Goal: Task Accomplishment & Management: Use online tool/utility

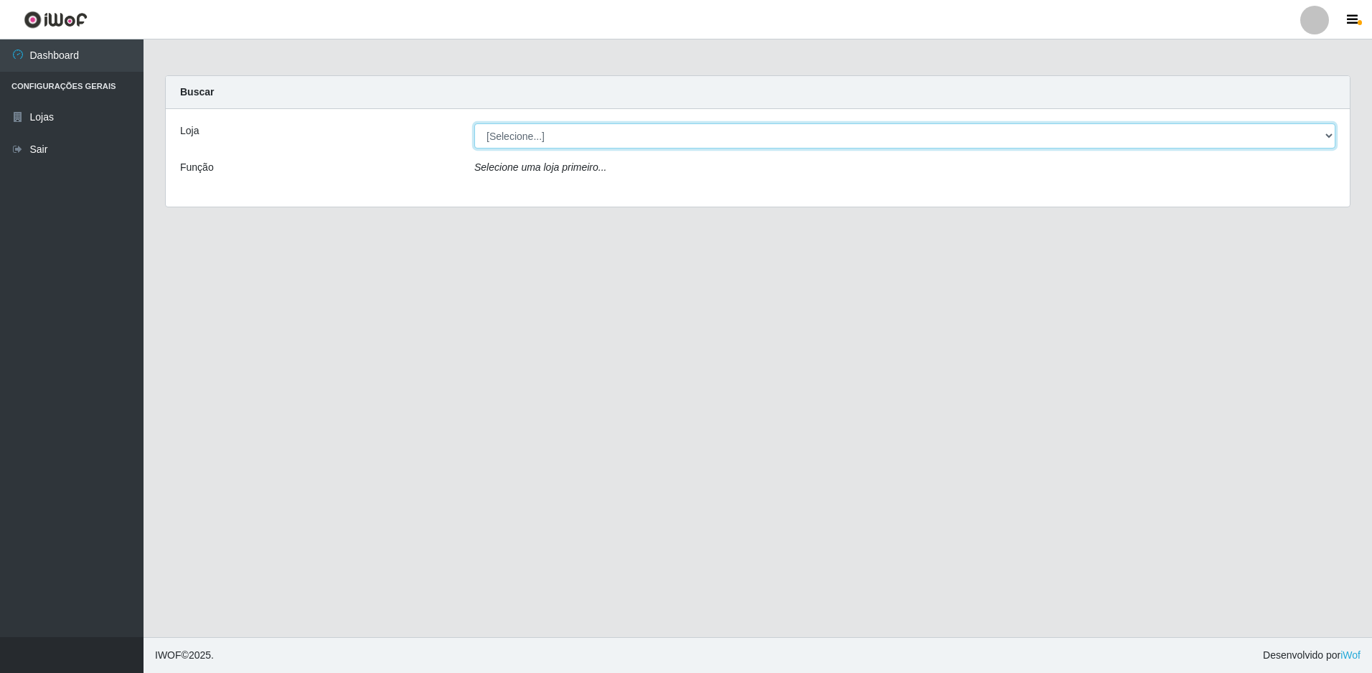
click at [607, 136] on select "[Selecione...] Extrabom - Loja 51 Gaivotas" at bounding box center [904, 135] width 861 height 25
select select "469"
click at [474, 123] on select "[Selecione...] Extrabom - Loja 51 Gaivotas" at bounding box center [904, 135] width 861 height 25
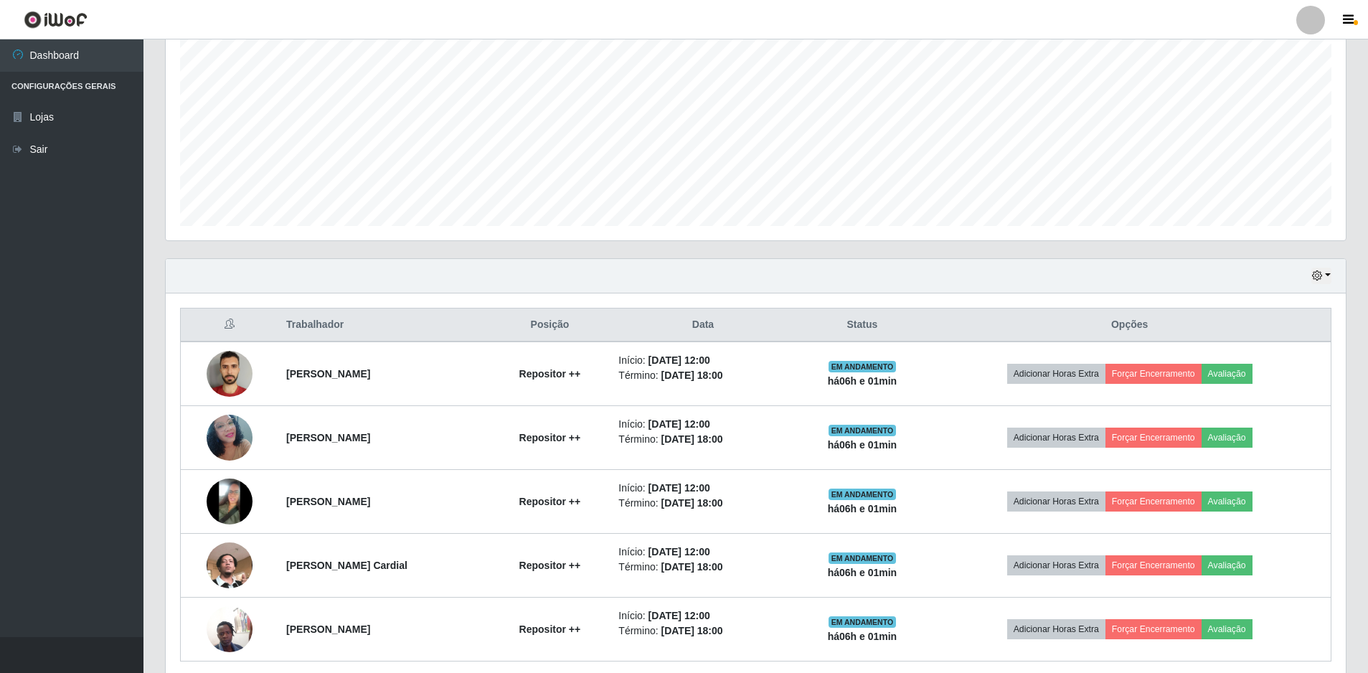
scroll to position [344, 0]
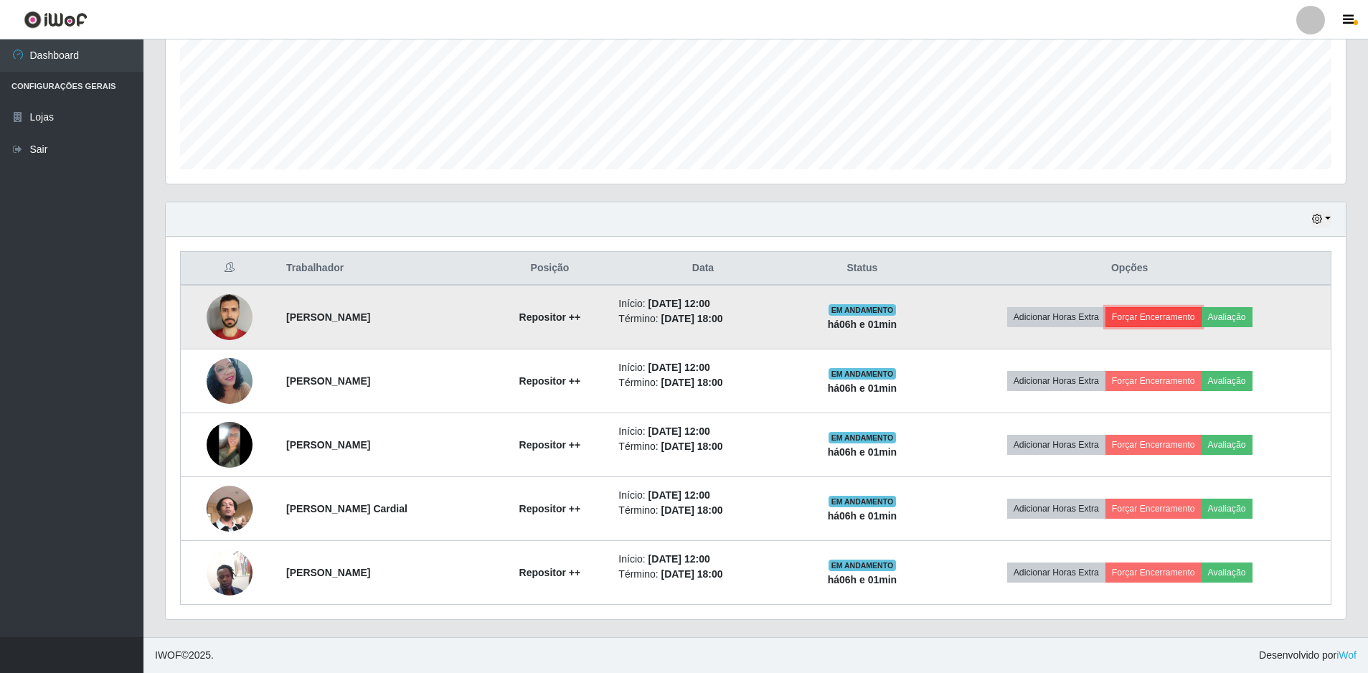
click at [1166, 316] on button "Forçar Encerramento" at bounding box center [1154, 317] width 96 height 20
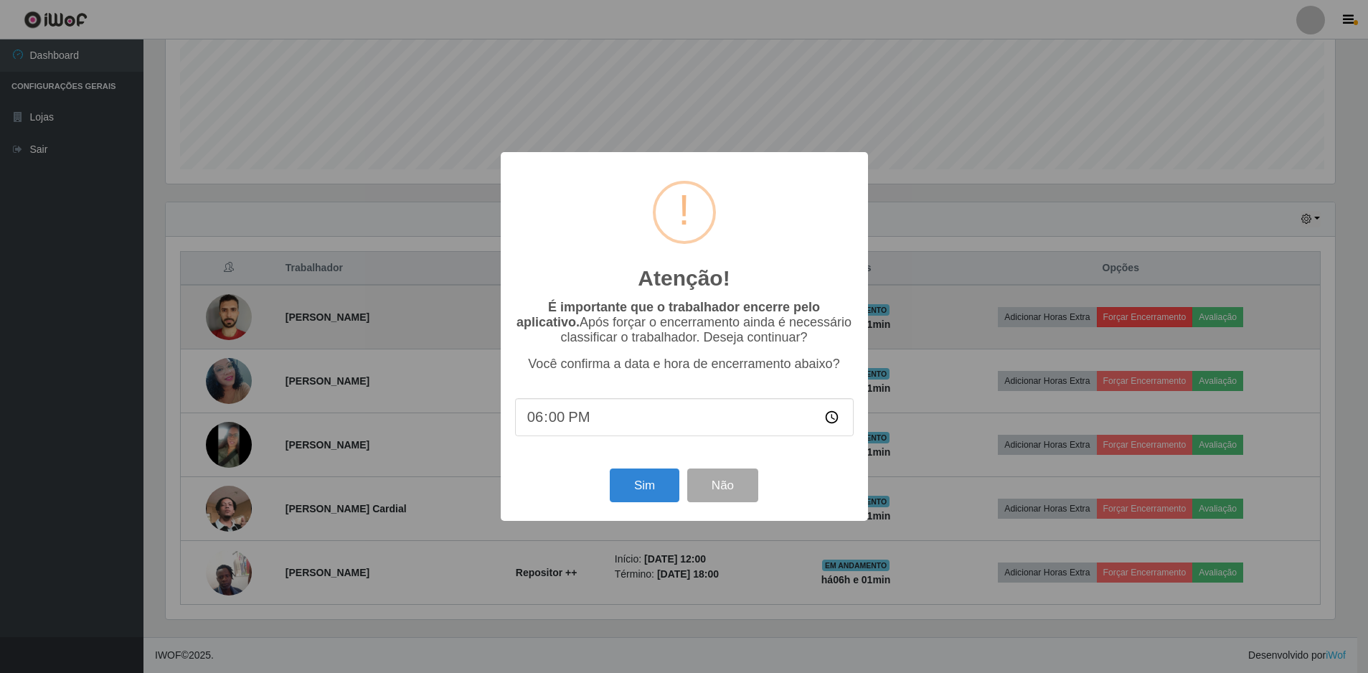
scroll to position [298, 1173]
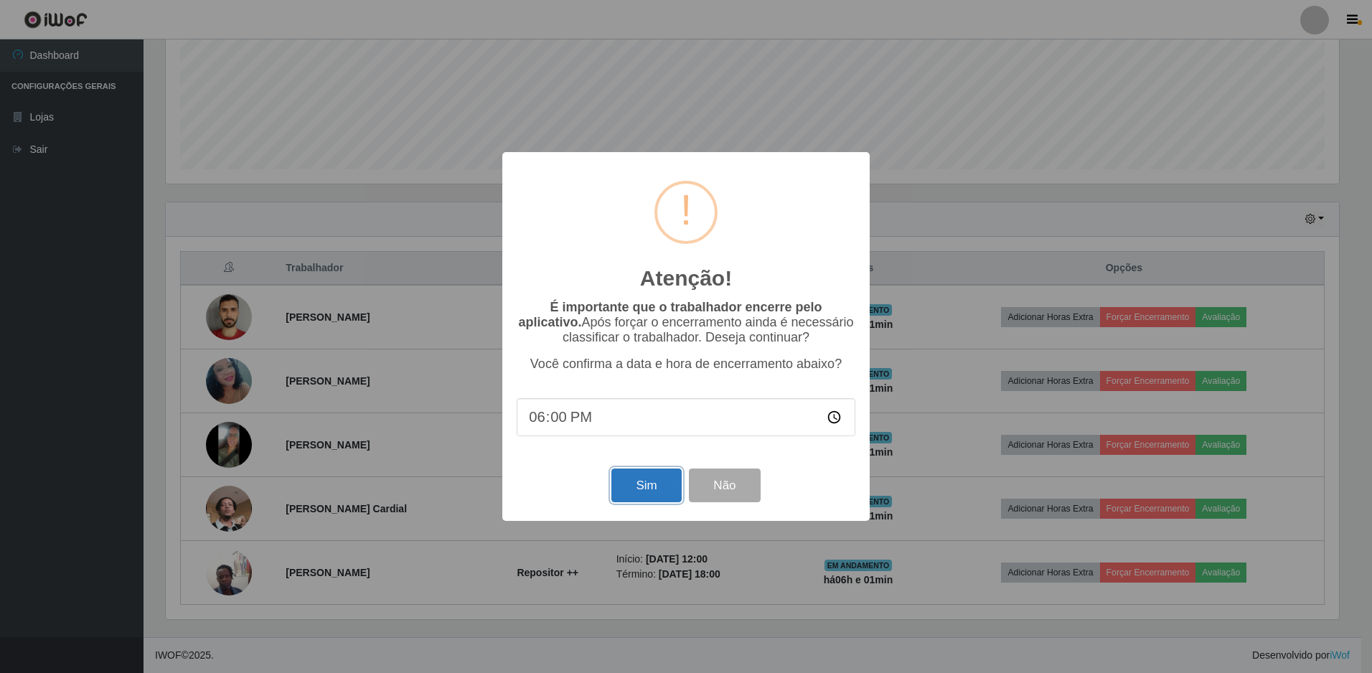
click at [660, 479] on button "Sim" at bounding box center [646, 486] width 70 height 34
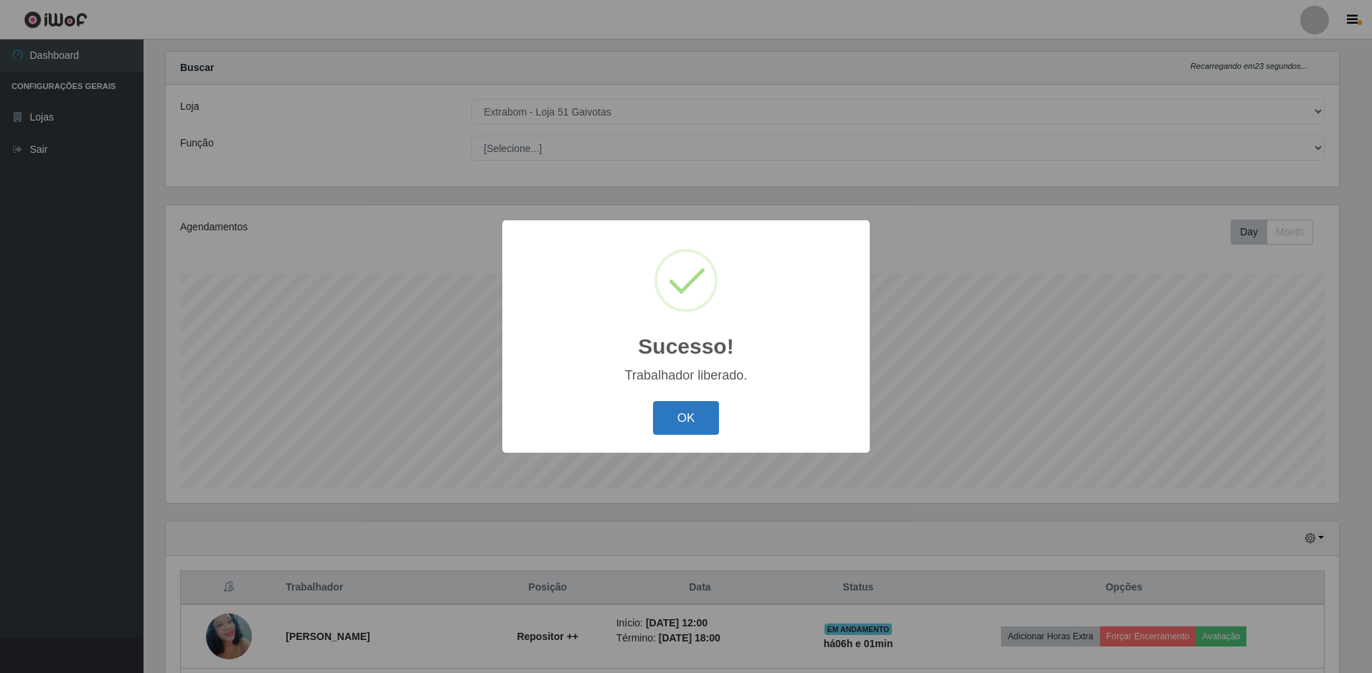
click at [688, 428] on button "OK" at bounding box center [686, 418] width 67 height 34
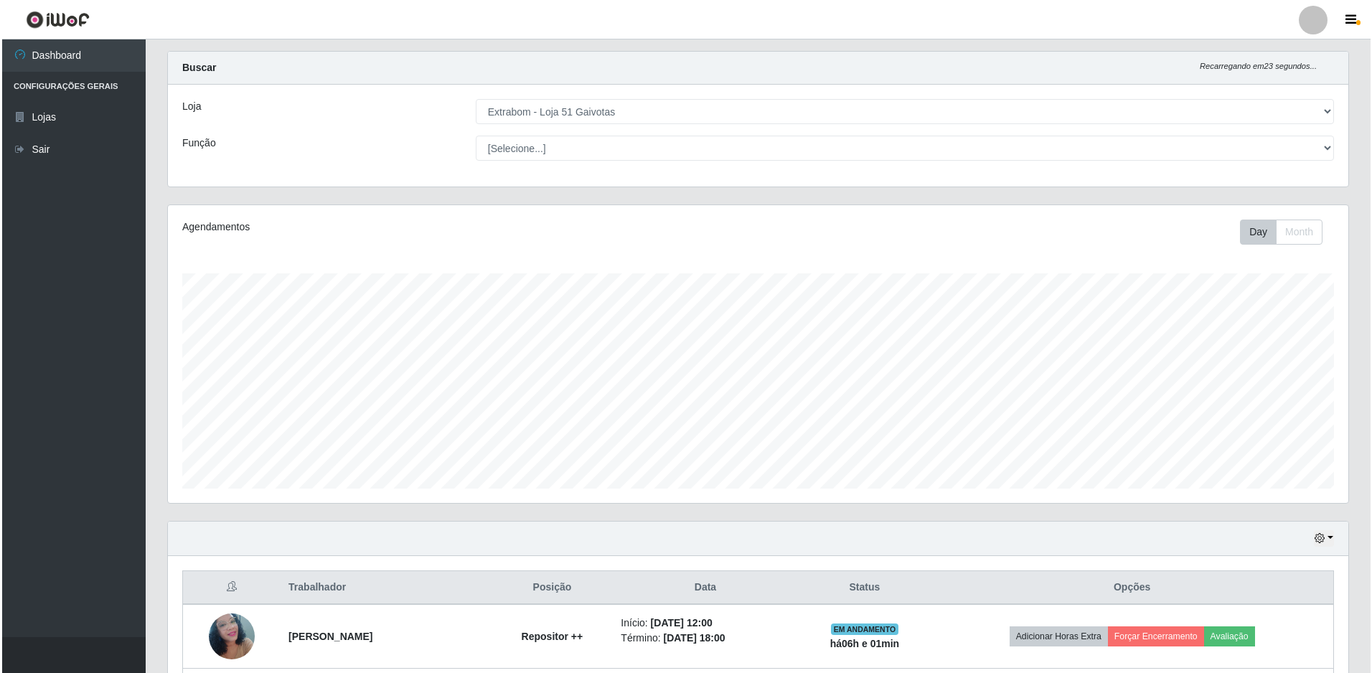
scroll to position [240, 0]
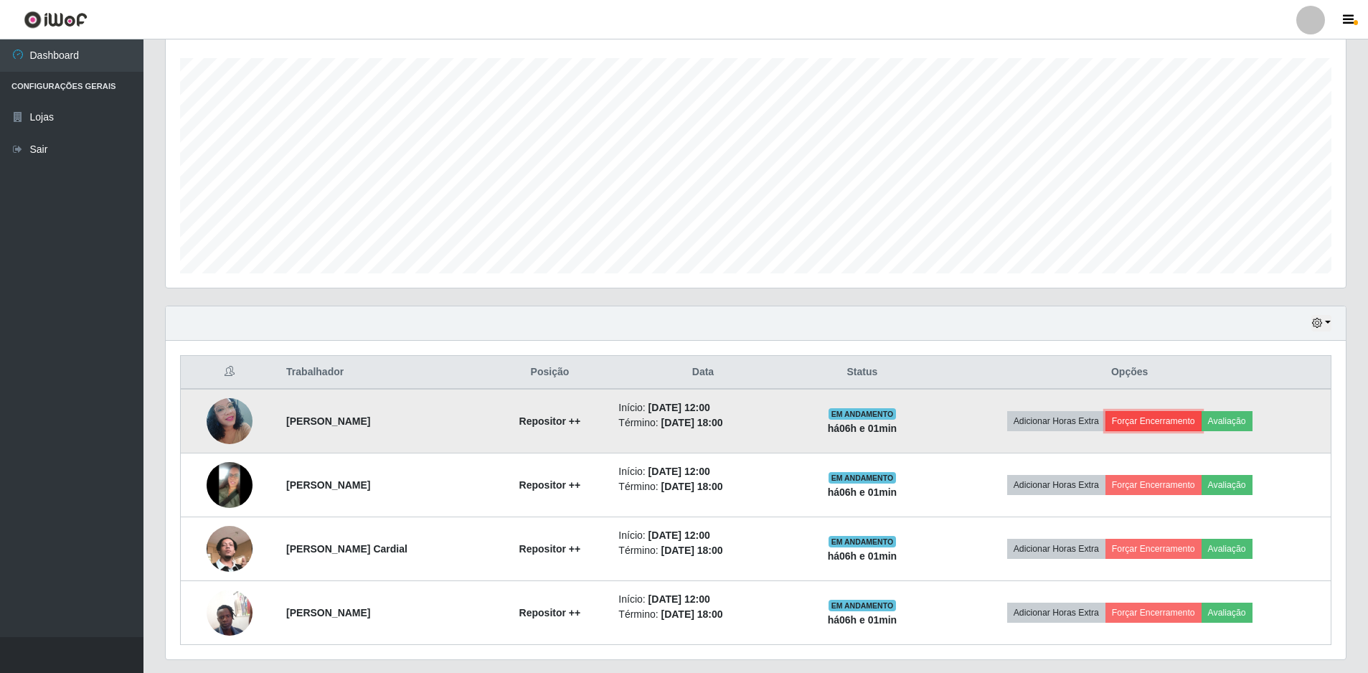
click at [1165, 421] on button "Forçar Encerramento" at bounding box center [1154, 421] width 96 height 20
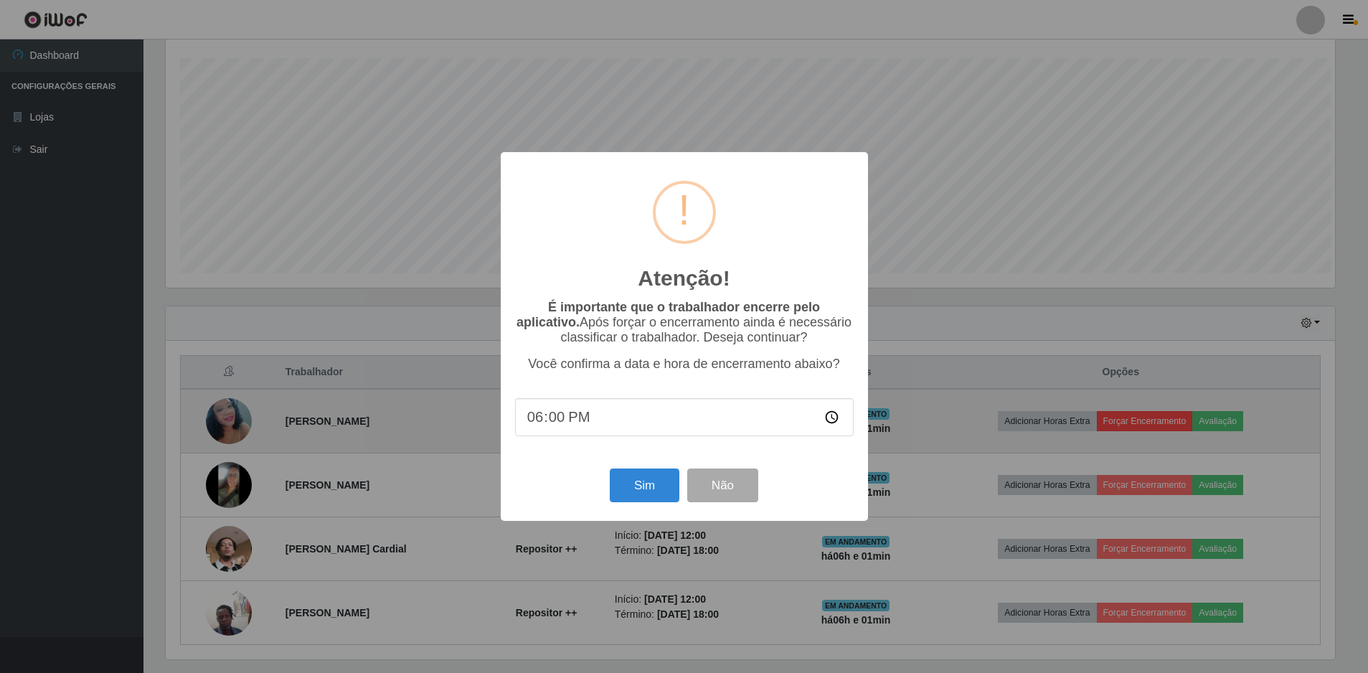
scroll to position [298, 1173]
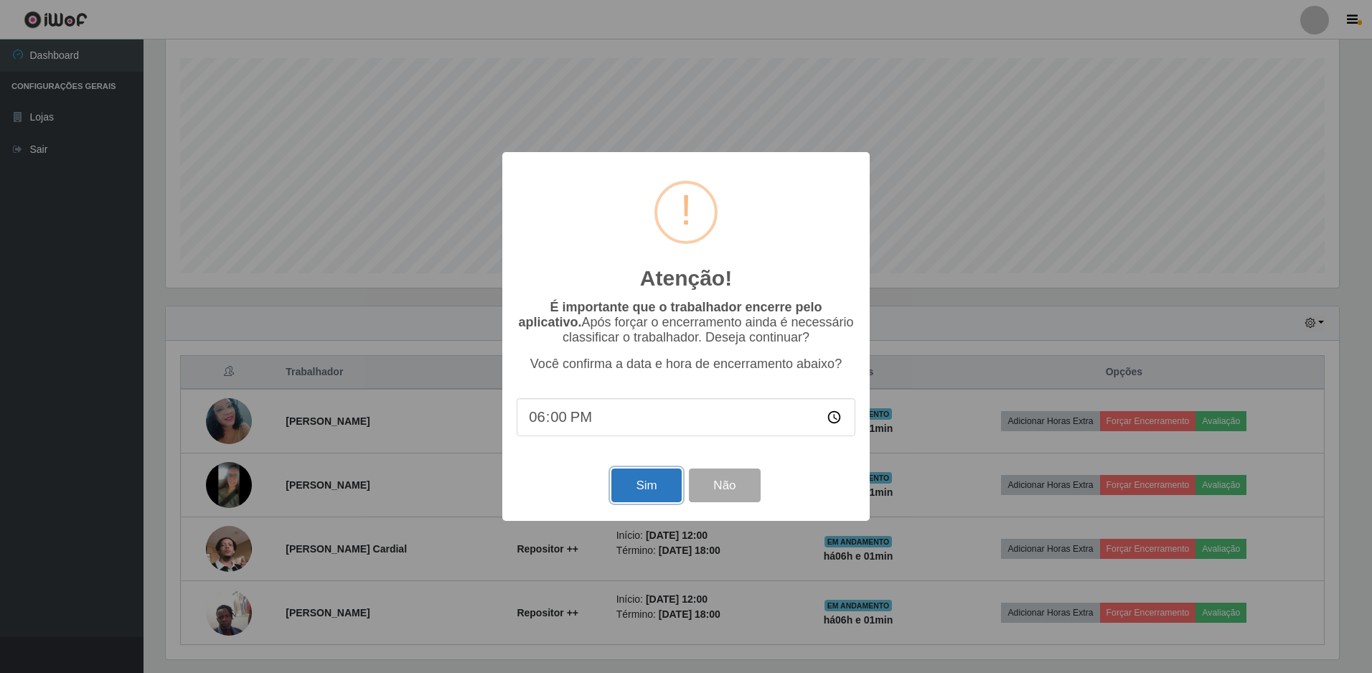
click at [644, 482] on button "Sim" at bounding box center [646, 486] width 70 height 34
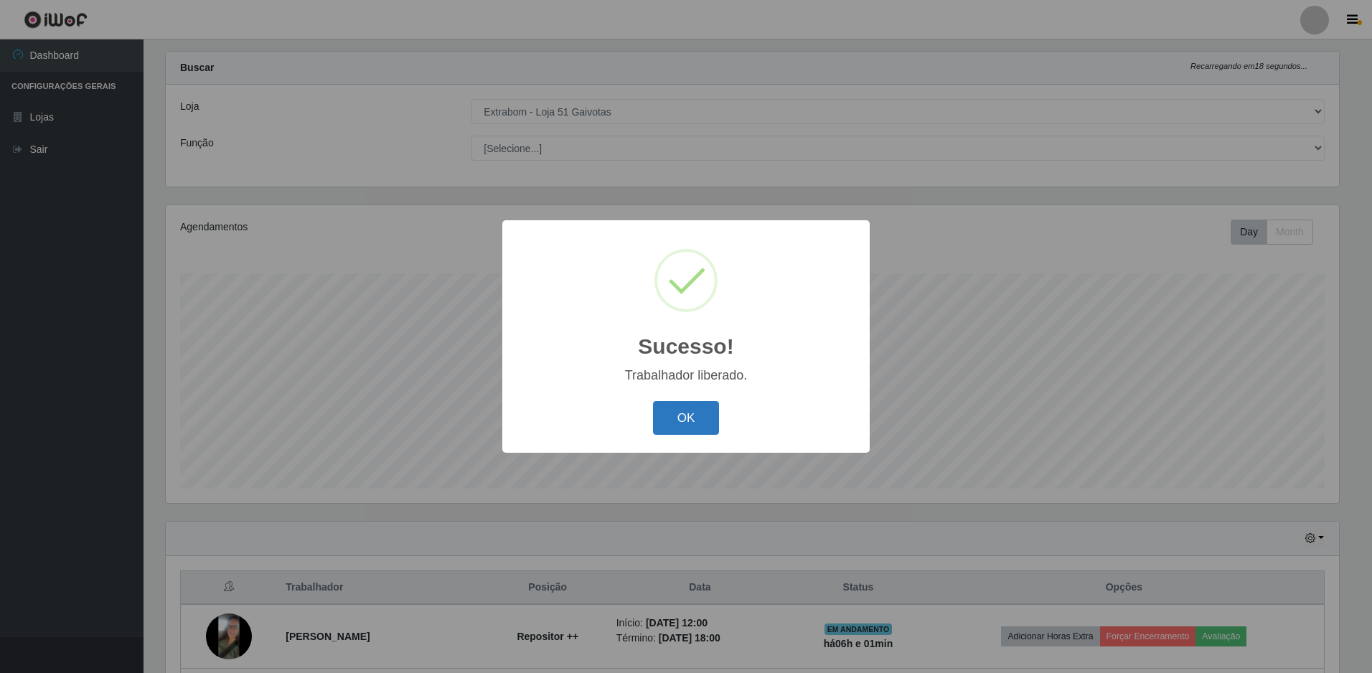
click at [701, 415] on button "OK" at bounding box center [686, 418] width 67 height 34
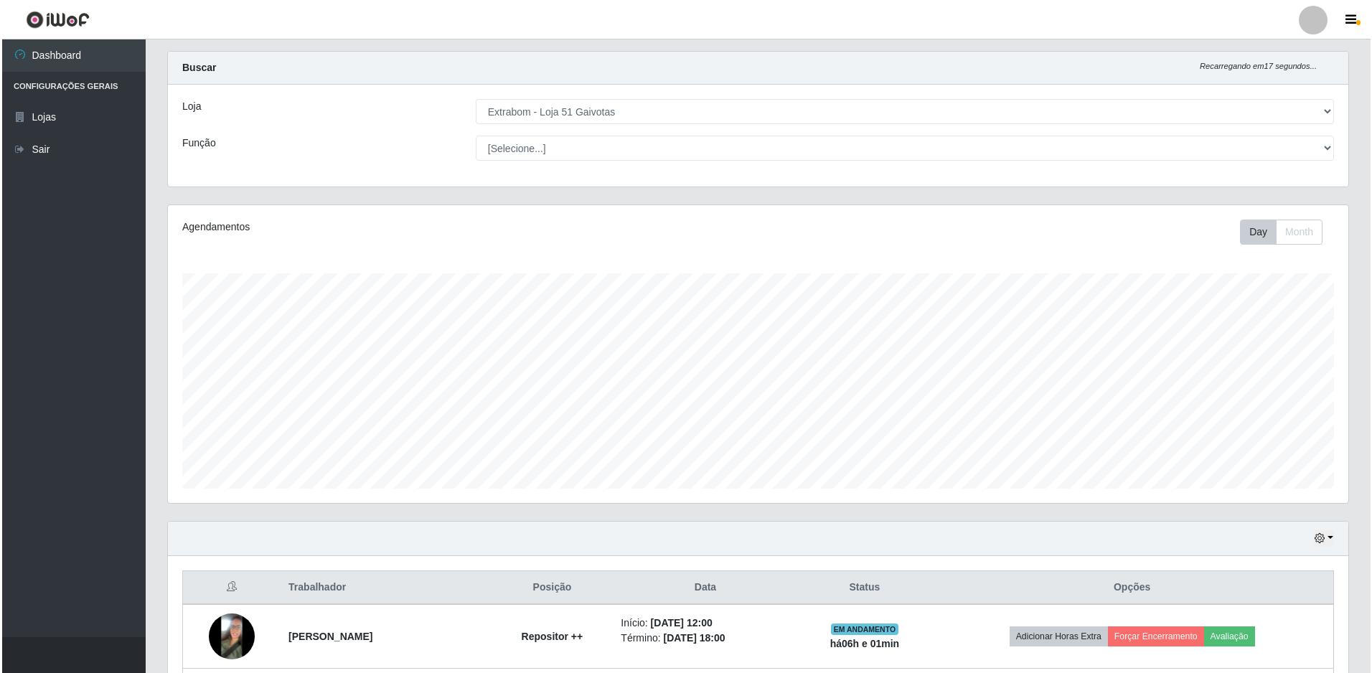
scroll to position [216, 0]
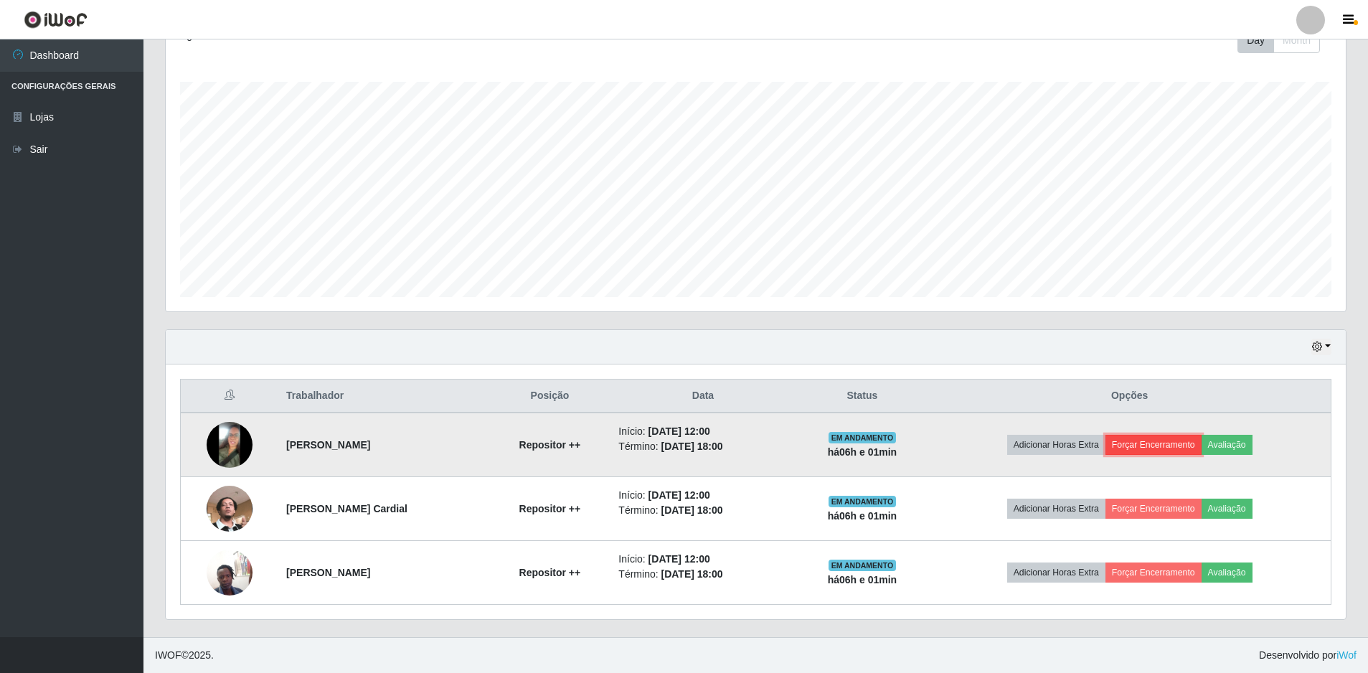
click at [1170, 441] on button "Forçar Encerramento" at bounding box center [1154, 445] width 96 height 20
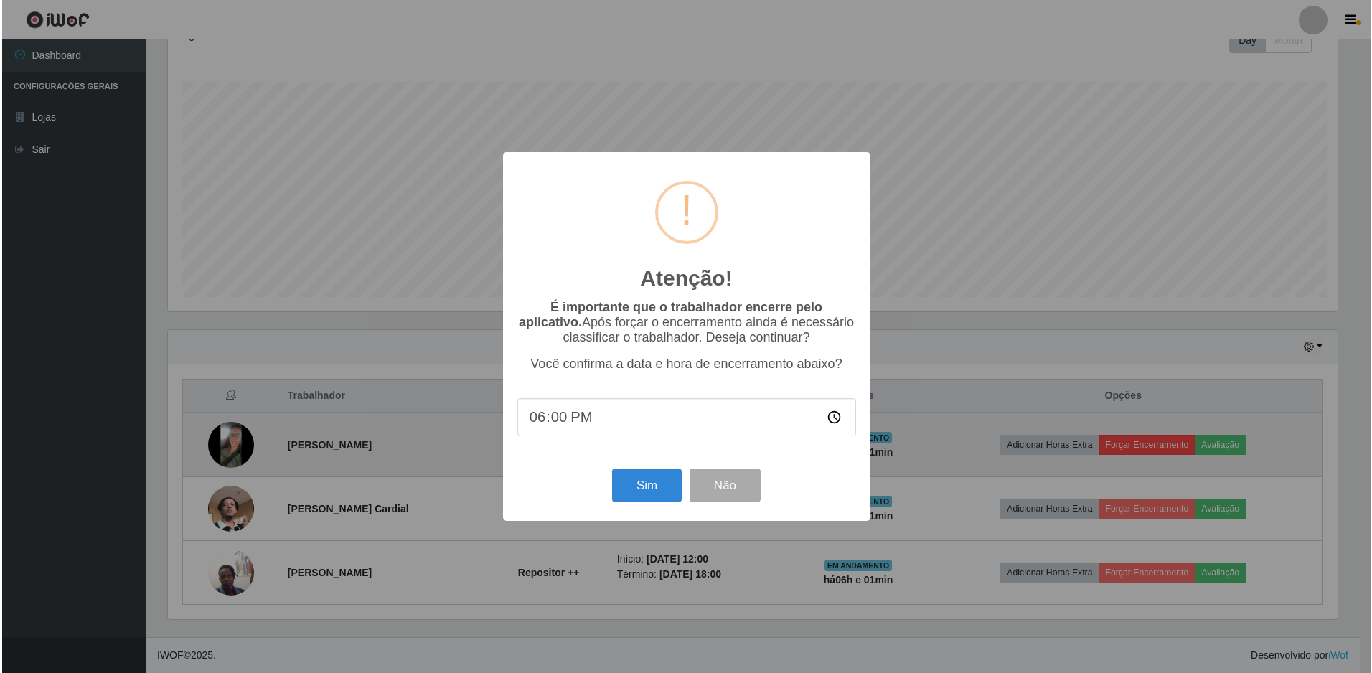
scroll to position [298, 1173]
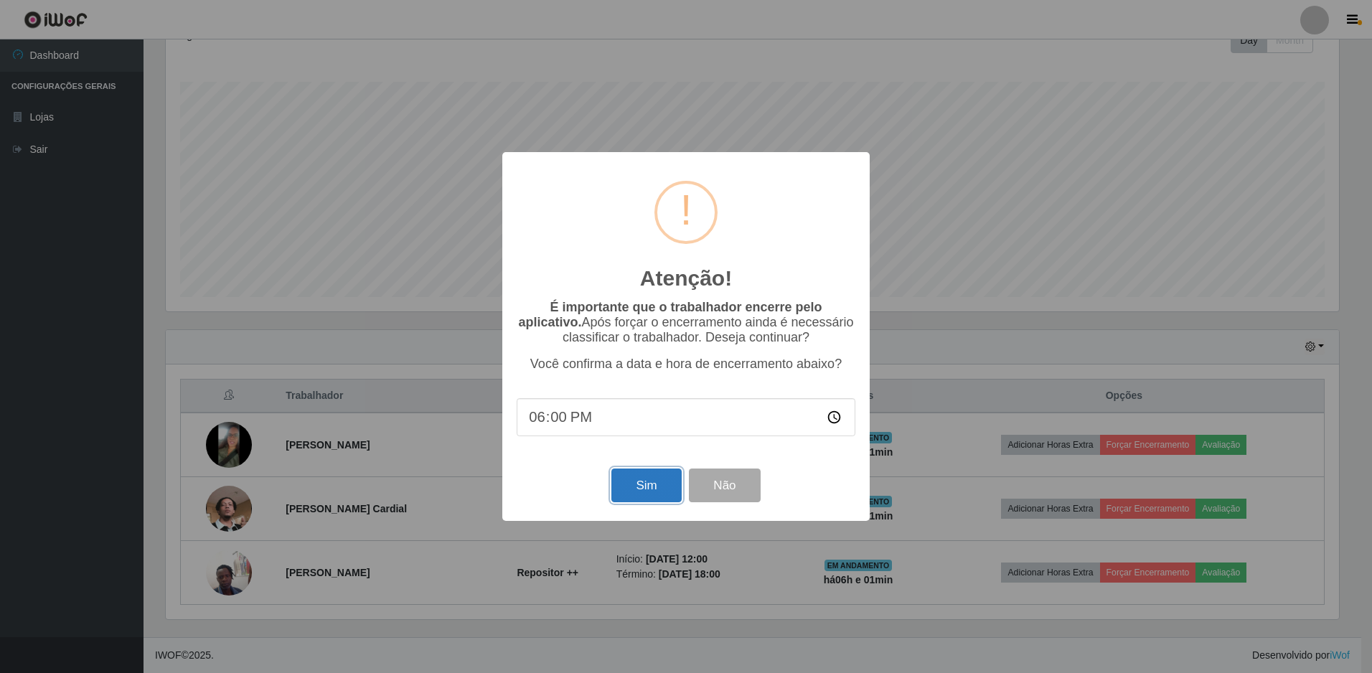
click at [660, 487] on button "Sim" at bounding box center [646, 486] width 70 height 34
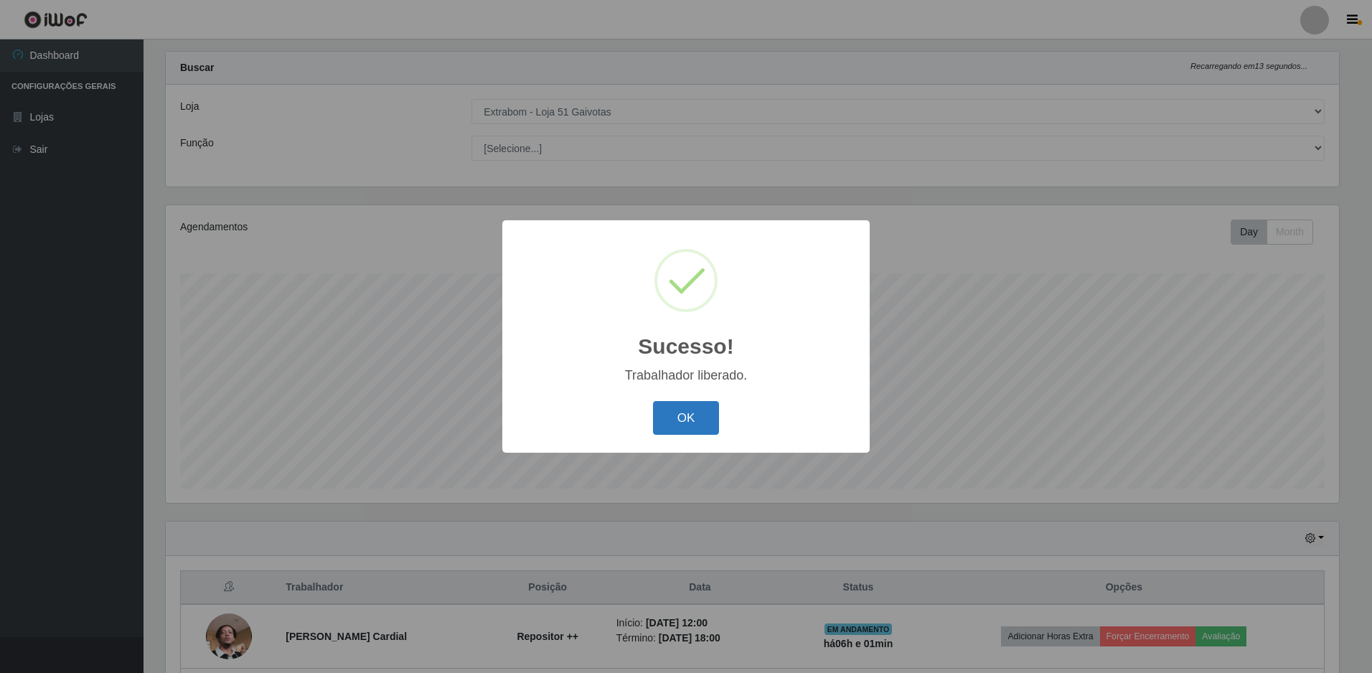
click at [686, 413] on button "OK" at bounding box center [686, 418] width 67 height 34
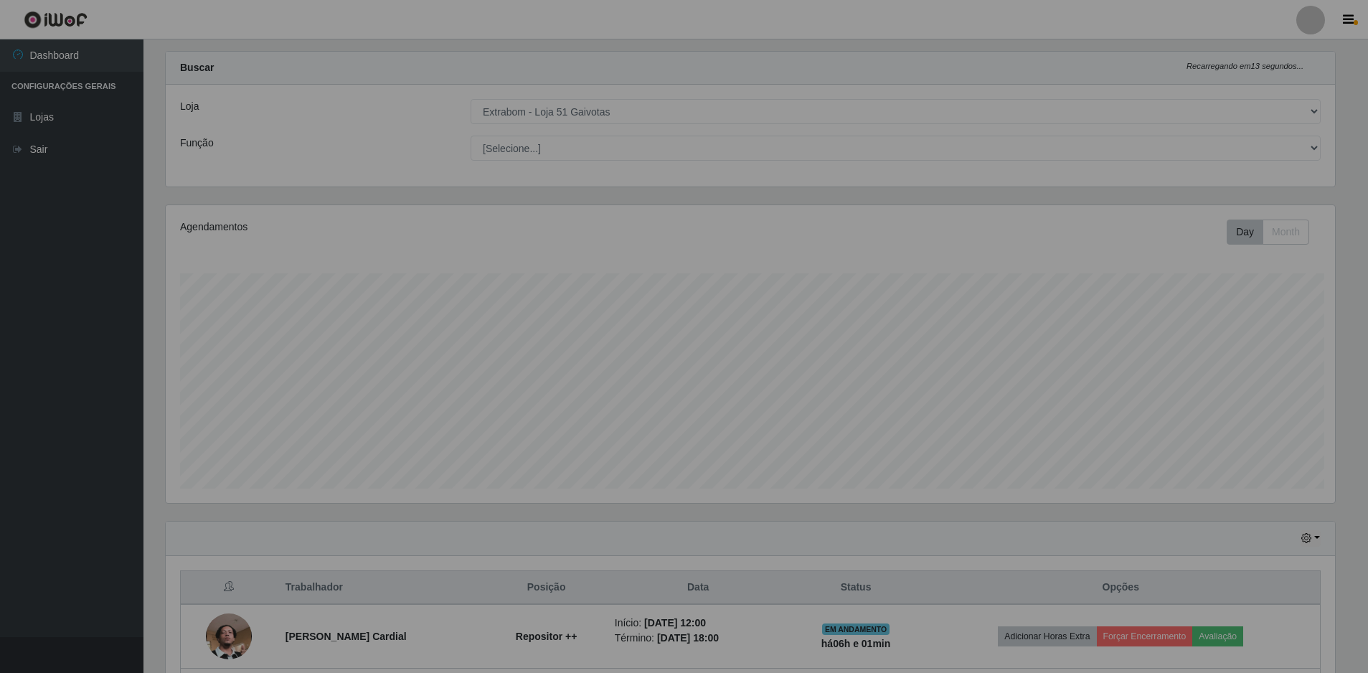
scroll to position [0, 0]
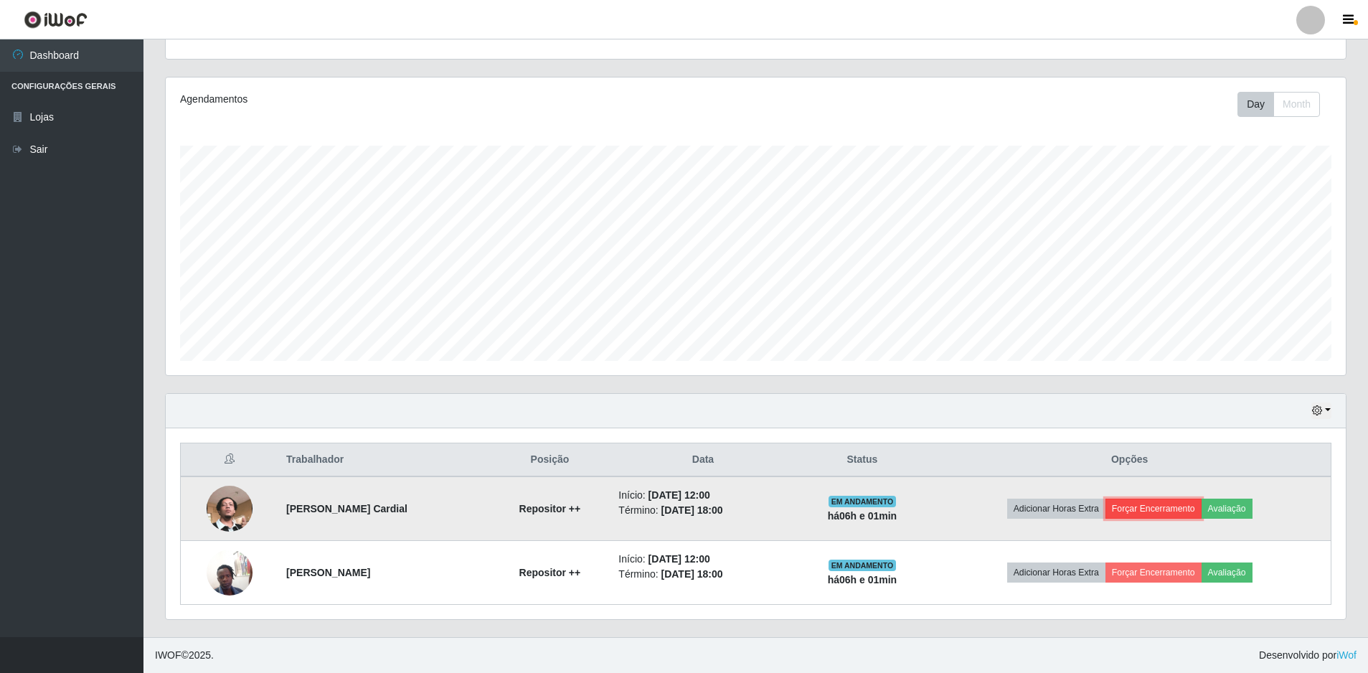
click at [1145, 503] on button "Forçar Encerramento" at bounding box center [1154, 509] width 96 height 20
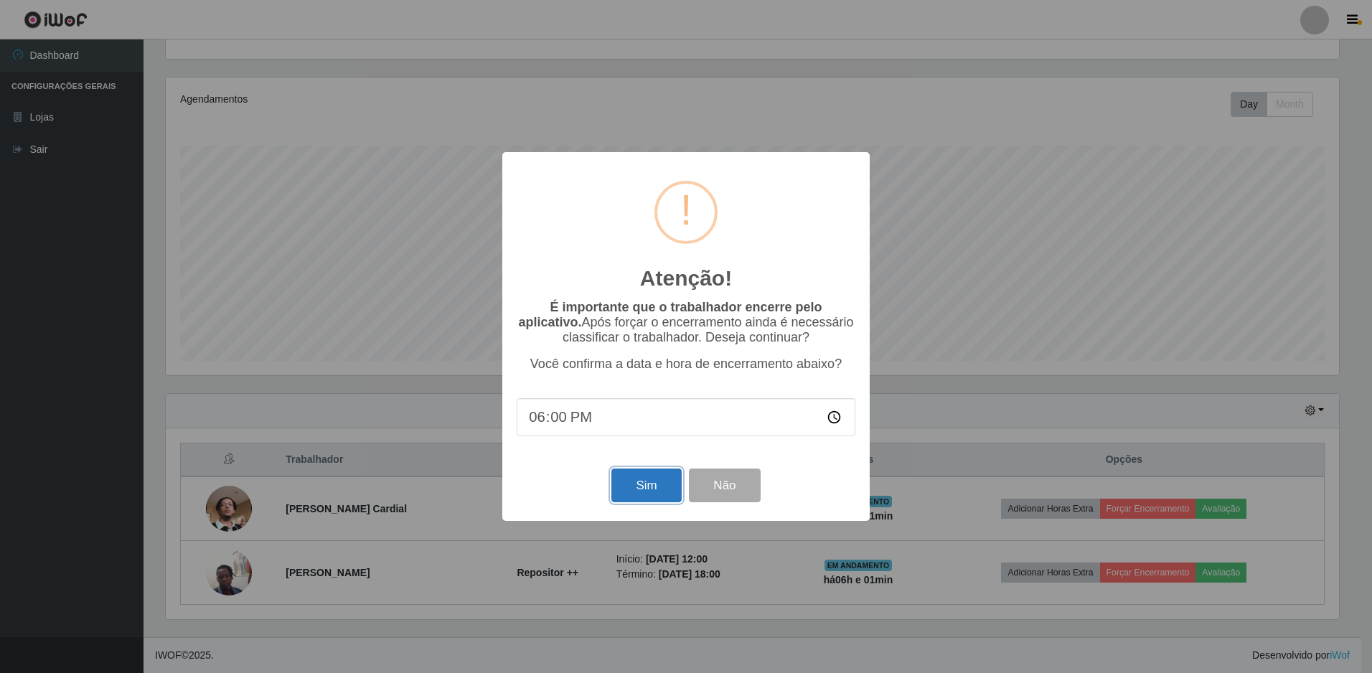
click at [654, 489] on button "Sim" at bounding box center [646, 486] width 70 height 34
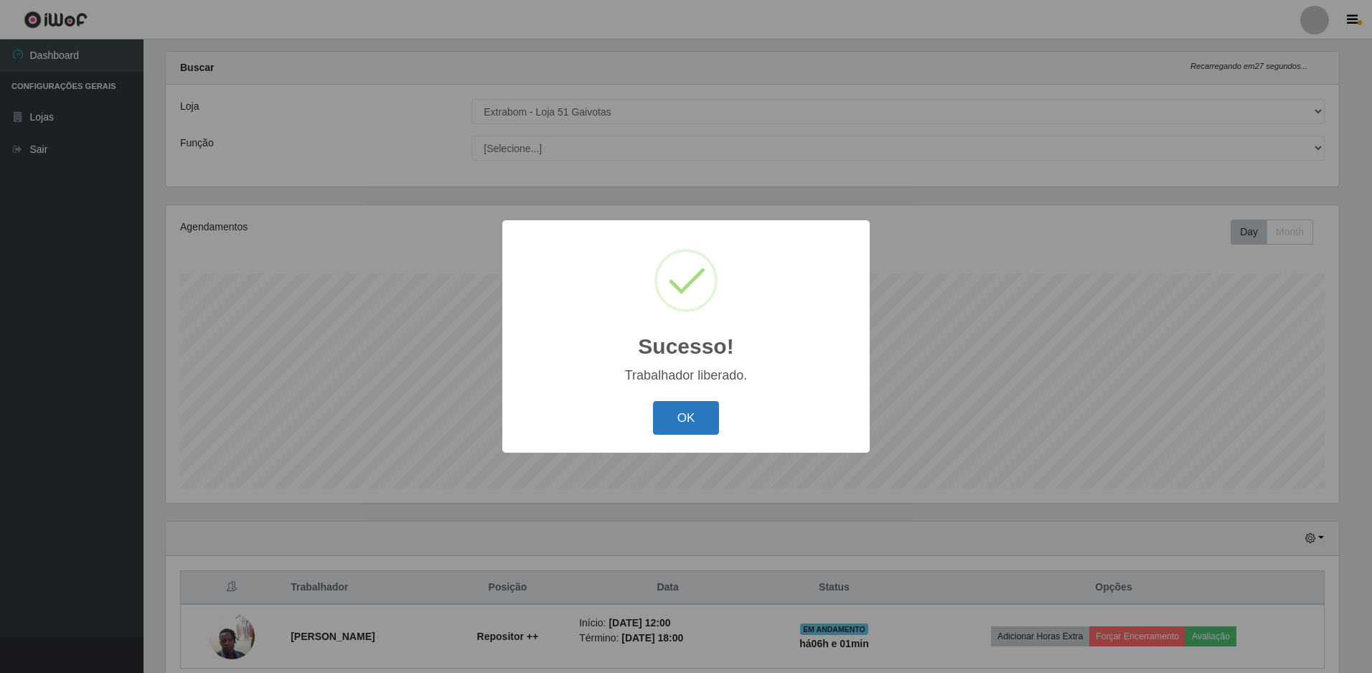
click at [708, 419] on button "OK" at bounding box center [686, 418] width 67 height 34
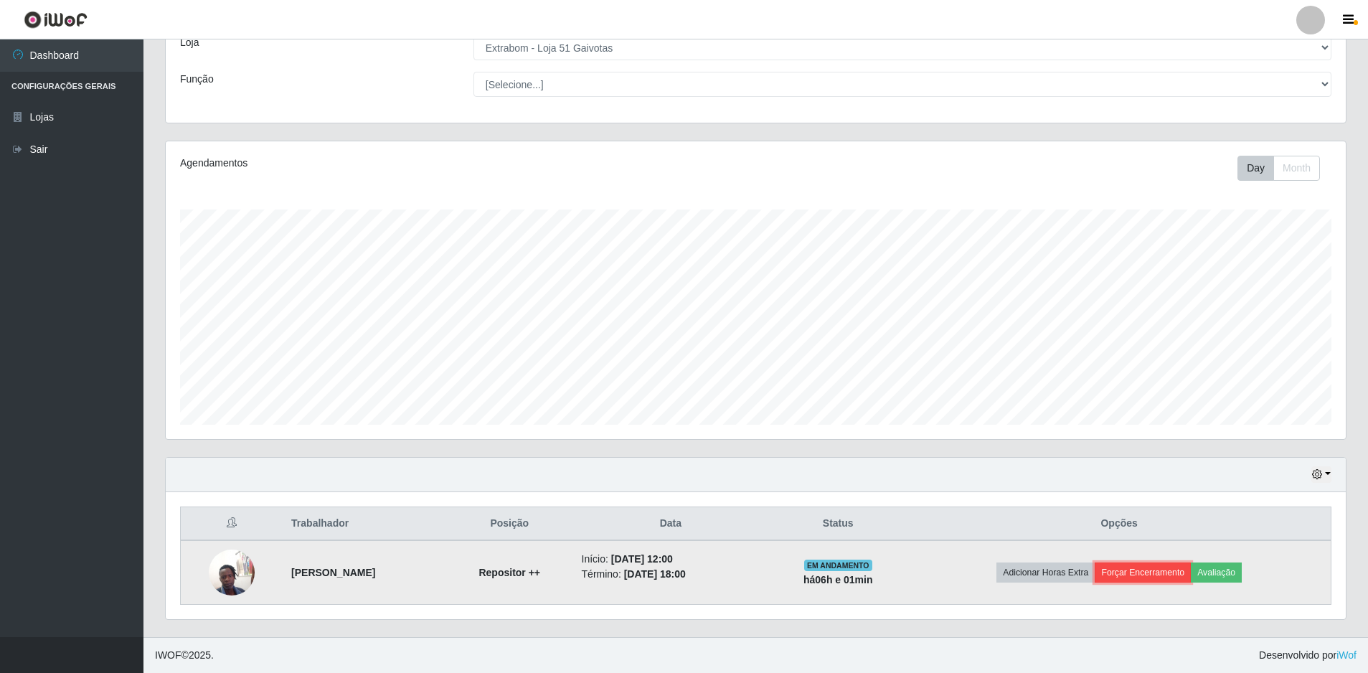
click at [1163, 573] on button "Forçar Encerramento" at bounding box center [1143, 573] width 96 height 20
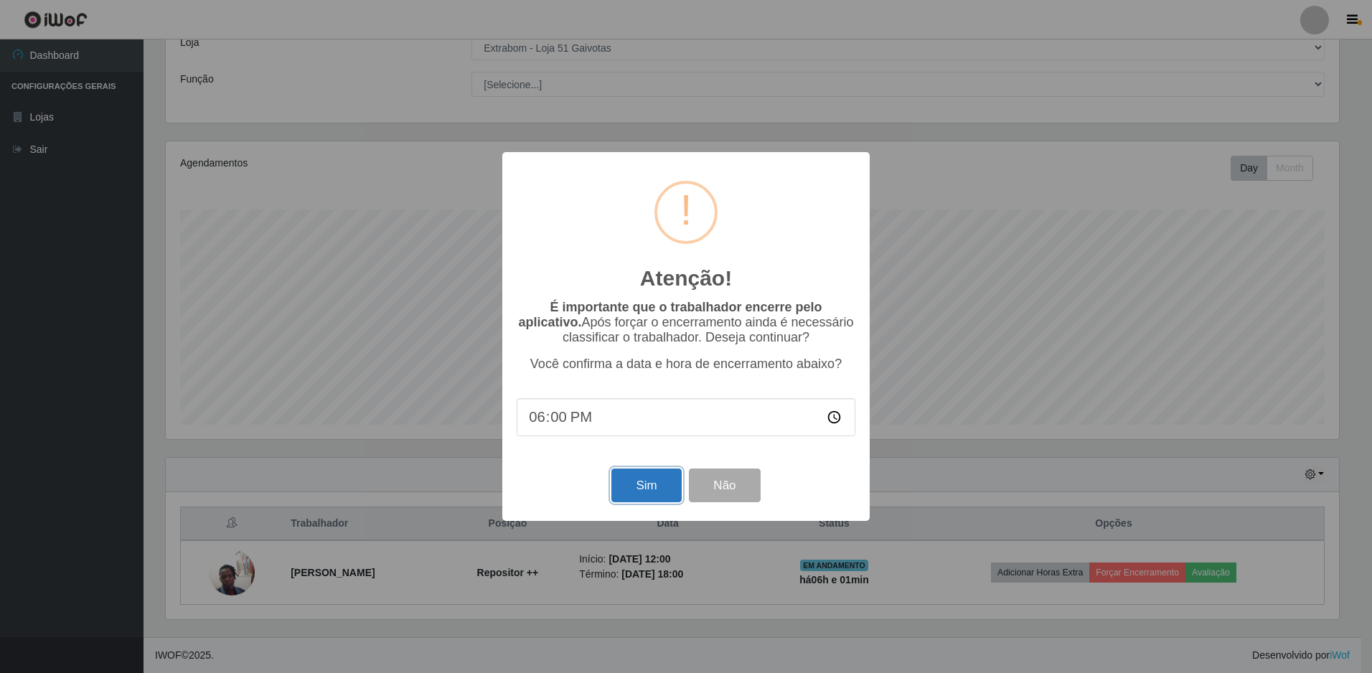
click at [662, 497] on button "Sim" at bounding box center [646, 486] width 70 height 34
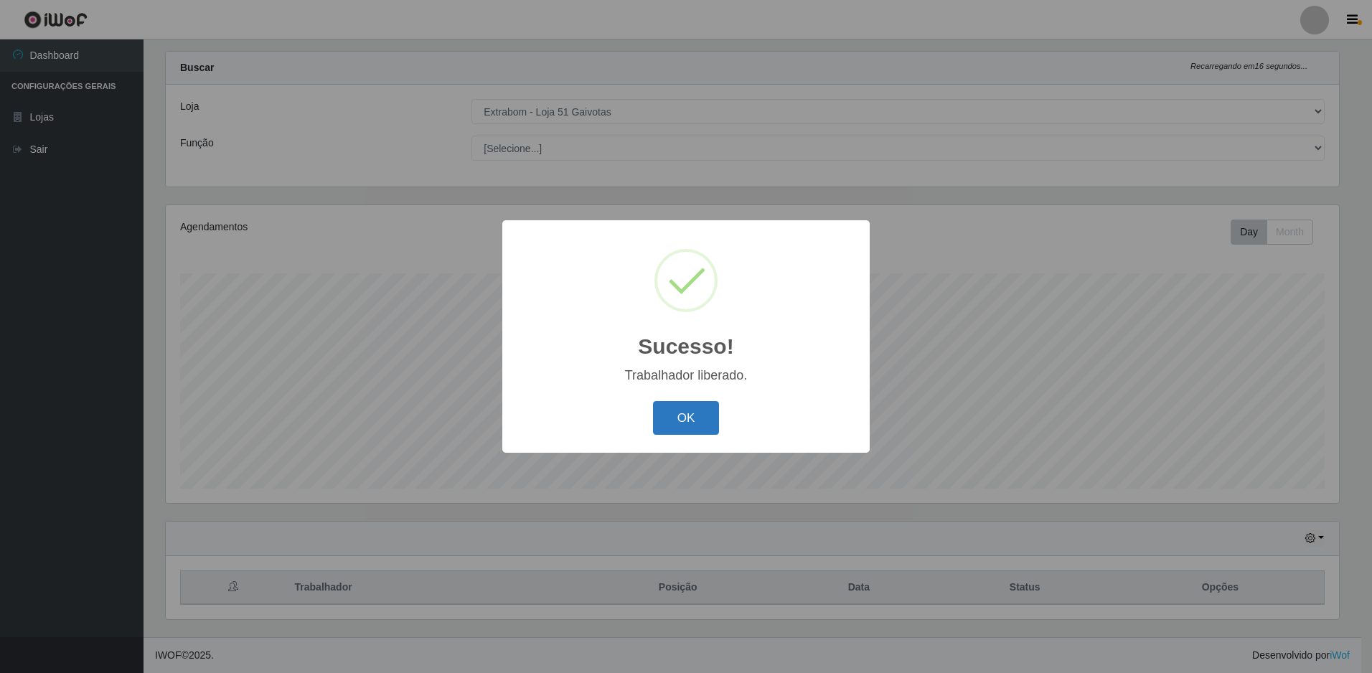
click at [700, 429] on button "OK" at bounding box center [686, 418] width 67 height 34
